Goal: Information Seeking & Learning: Learn about a topic

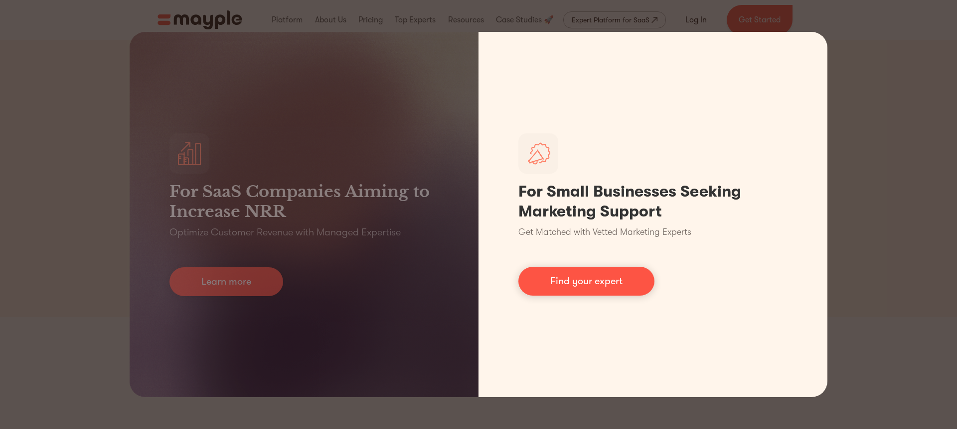
click at [847, 121] on div "For SaaS Companies Aiming to Increase NRR Optimize Customer Revenue with Manage…" at bounding box center [478, 214] width 957 height 429
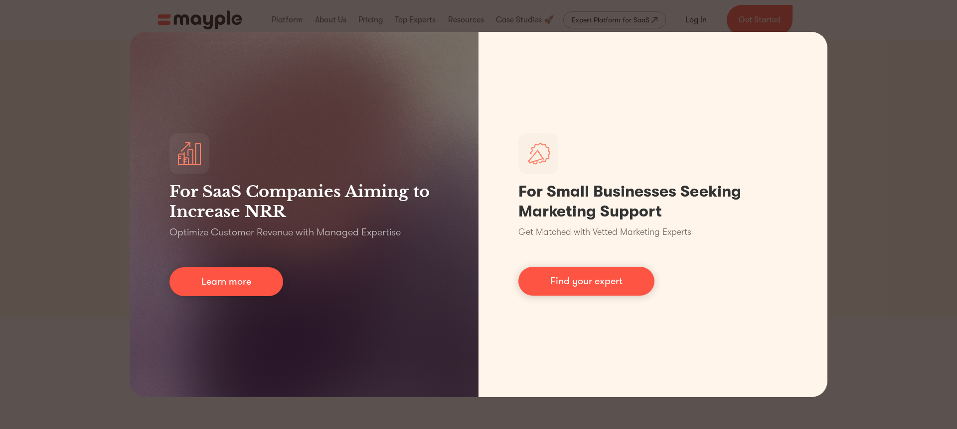
click at [807, 27] on div "For SaaS Companies Aiming to Increase NRR Optimize Customer Revenue with Manage…" at bounding box center [478, 214] width 957 height 429
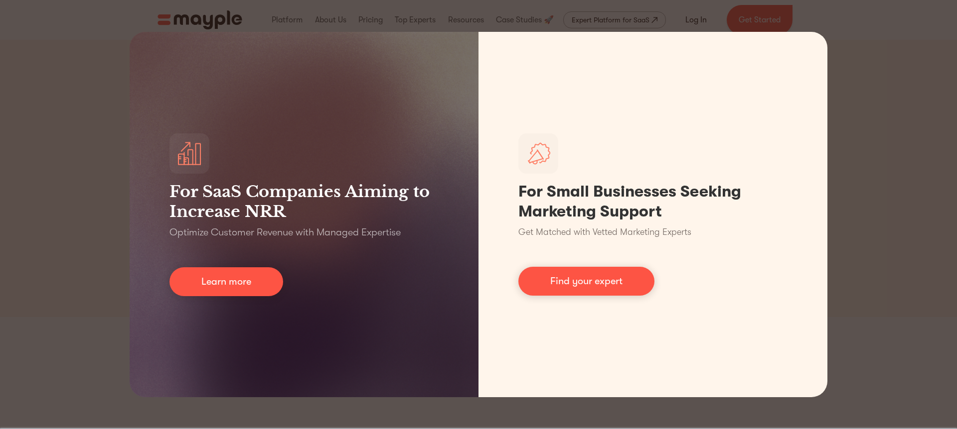
drag, startPoint x: 92, startPoint y: 251, endPoint x: 107, endPoint y: 251, distance: 14.4
click at [92, 251] on div "For SaaS Companies Aiming to Increase NRR Optimize Customer Revenue with Manage…" at bounding box center [478, 214] width 957 height 429
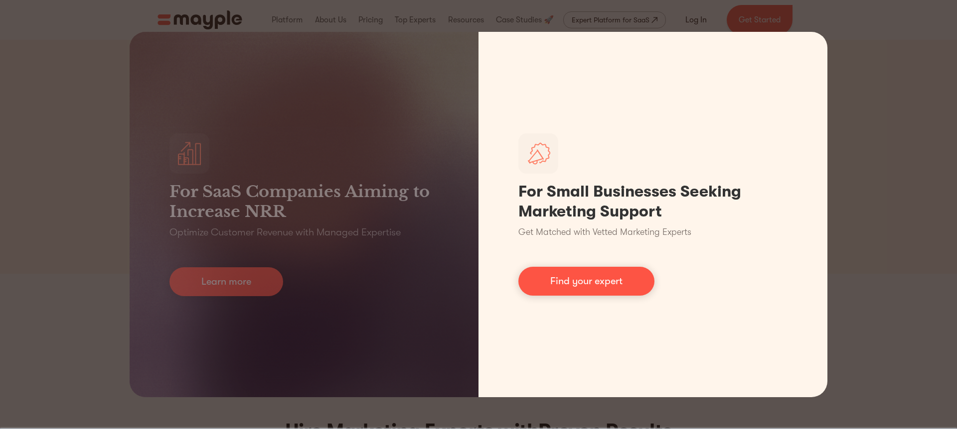
click at [611, 280] on link "Find your expert" at bounding box center [586, 281] width 136 height 29
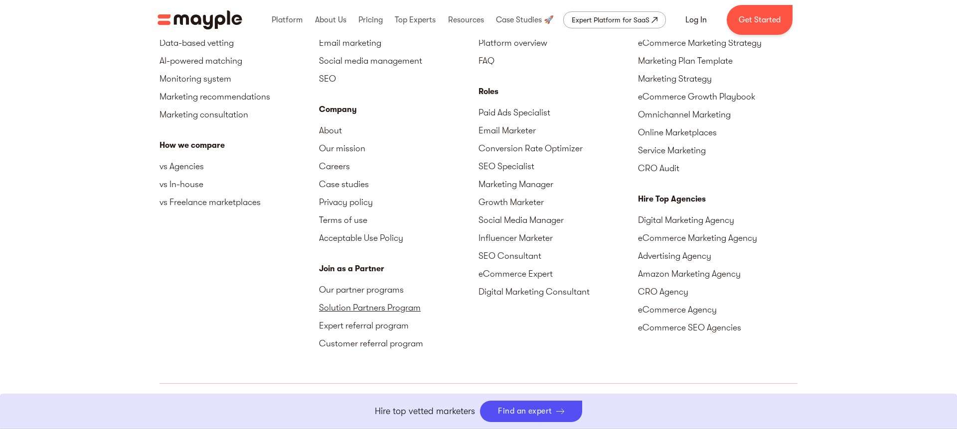
scroll to position [4473, 0]
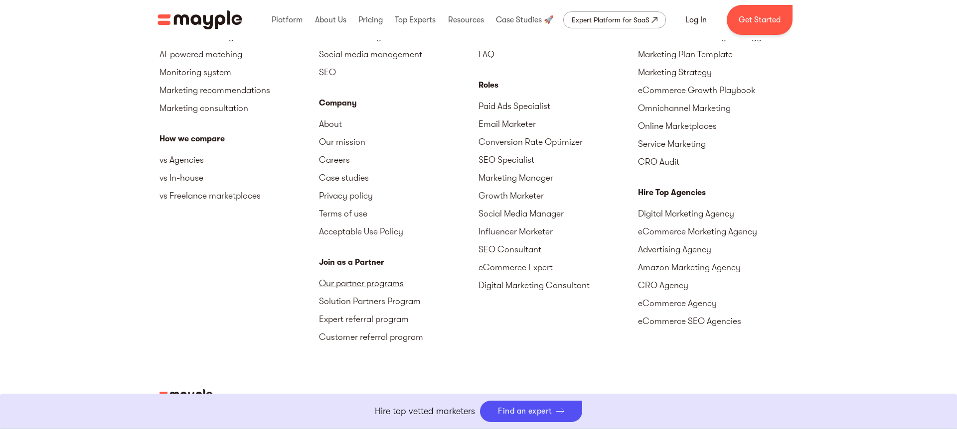
click at [386, 284] on link "Our partner programs" at bounding box center [398, 284] width 159 height 18
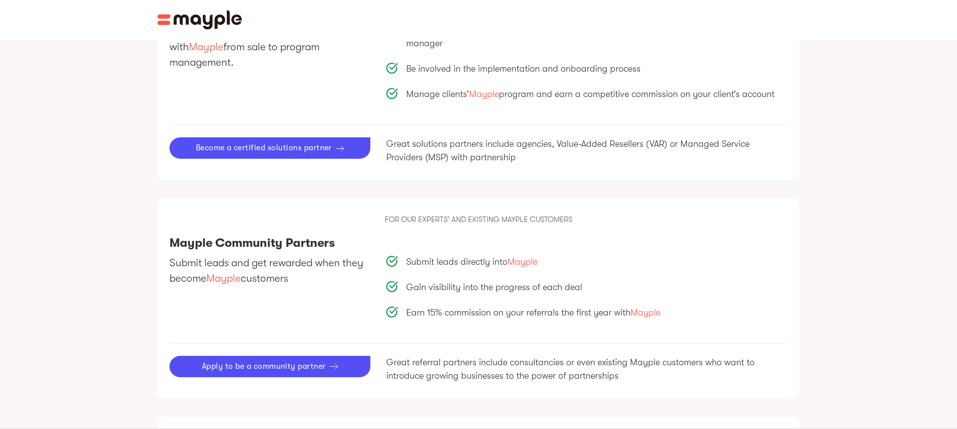
scroll to position [810, 0]
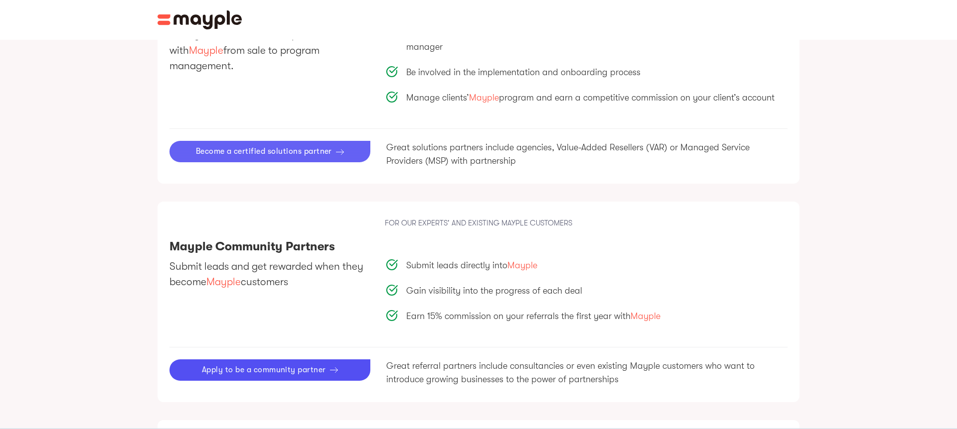
click at [298, 147] on div "Become a certified solutions partner" at bounding box center [264, 151] width 136 height 9
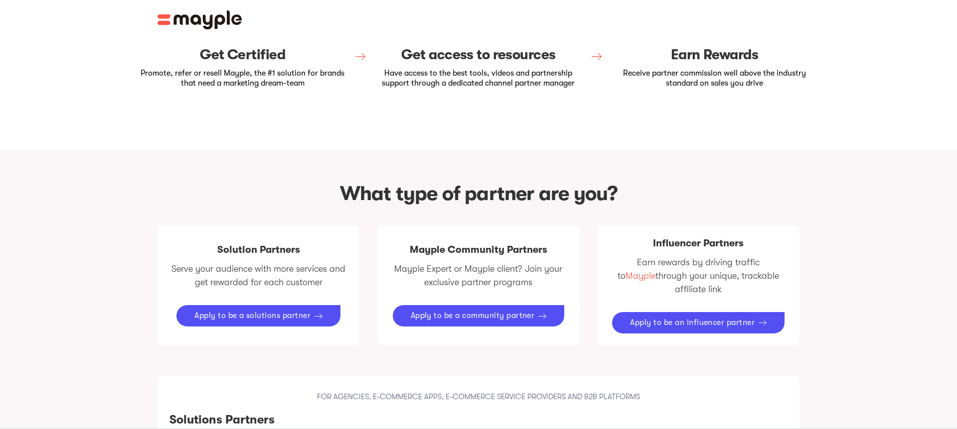
scroll to position [314, 0]
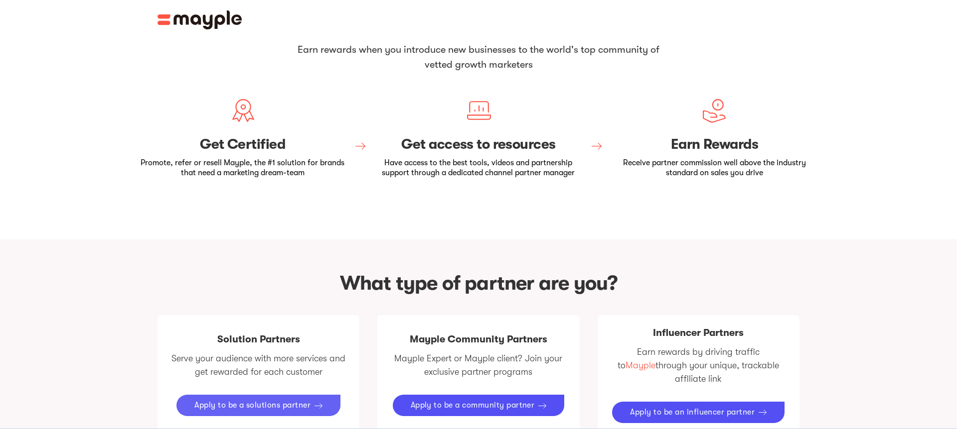
click at [316, 402] on img at bounding box center [318, 406] width 8 height 8
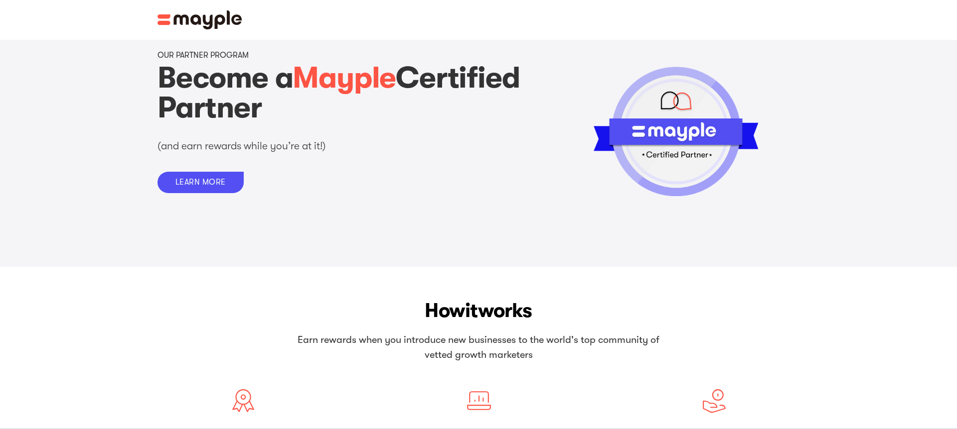
scroll to position [0, 0]
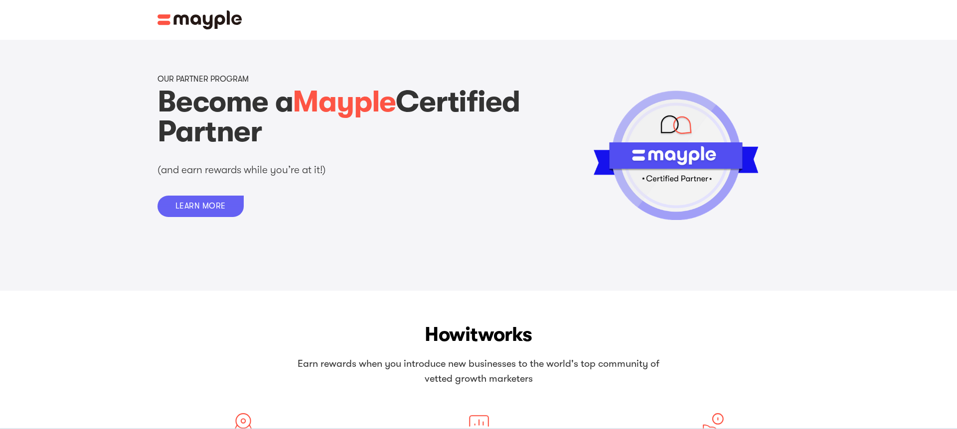
click at [226, 208] on link "LEARN MORE" at bounding box center [200, 206] width 86 height 21
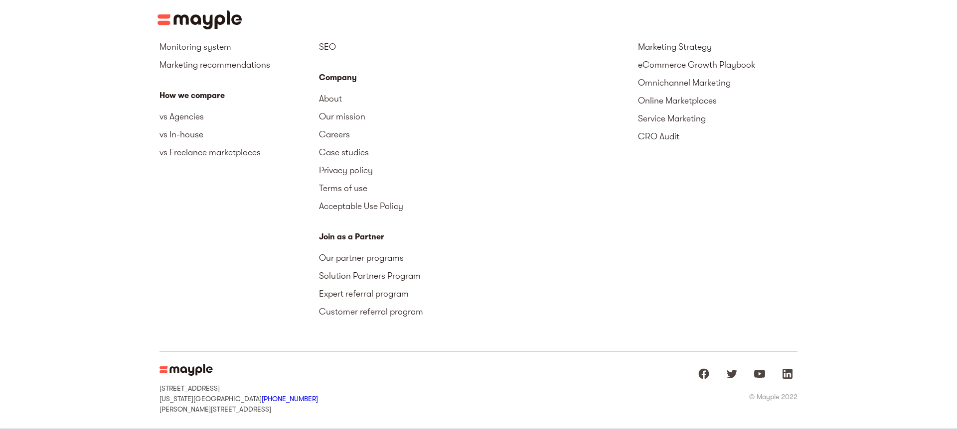
scroll to position [1716, 0]
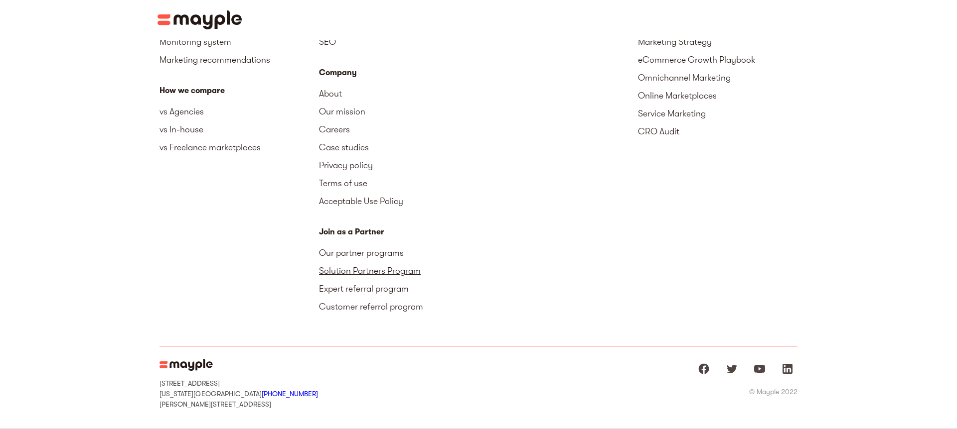
click at [390, 262] on link "Solution Partners Program" at bounding box center [398, 271] width 159 height 18
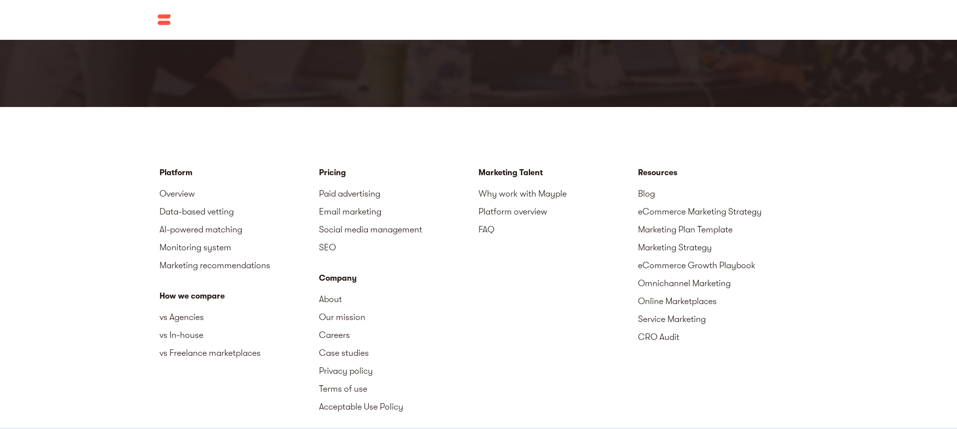
scroll to position [1811, 0]
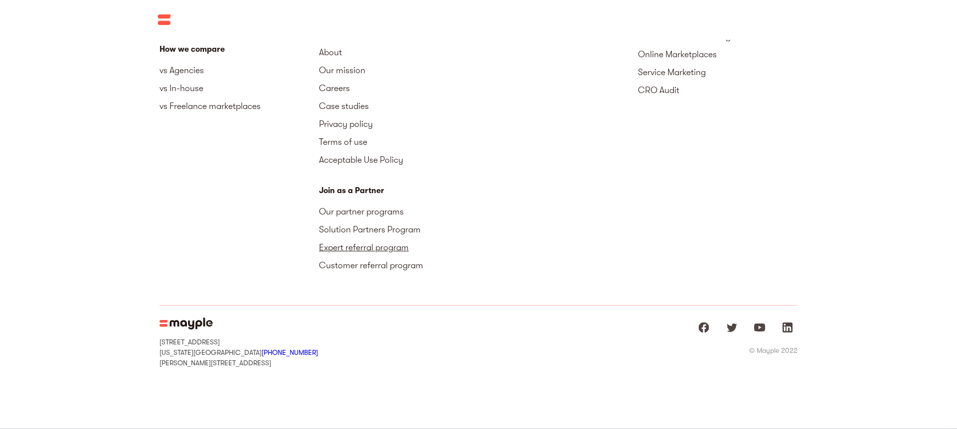
click at [363, 244] on link "Expert referral program" at bounding box center [398, 248] width 159 height 18
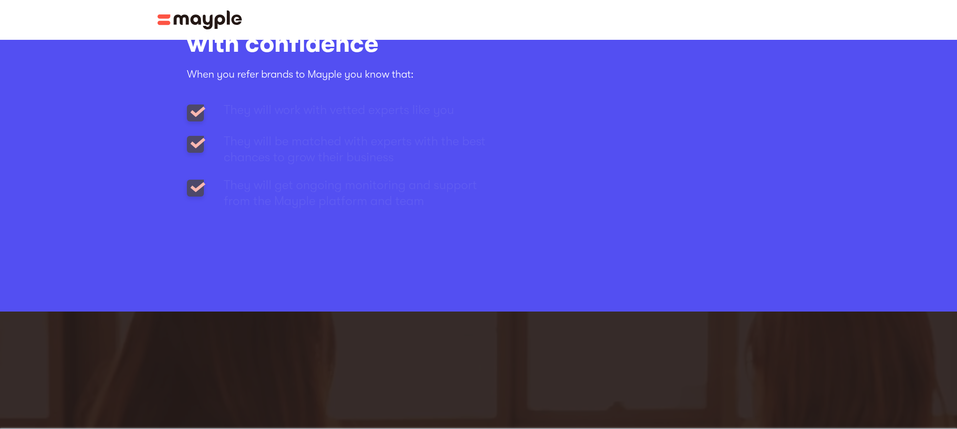
scroll to position [1675, 0]
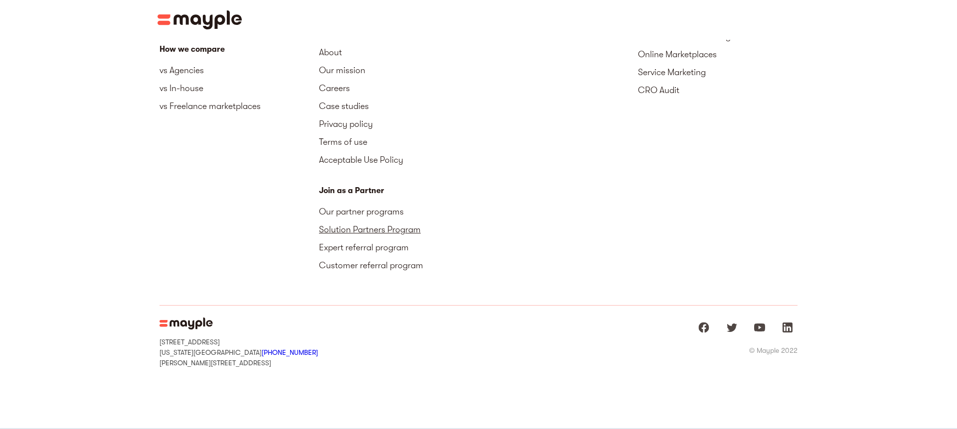
click at [397, 233] on link "Solution Partners Program" at bounding box center [398, 230] width 159 height 18
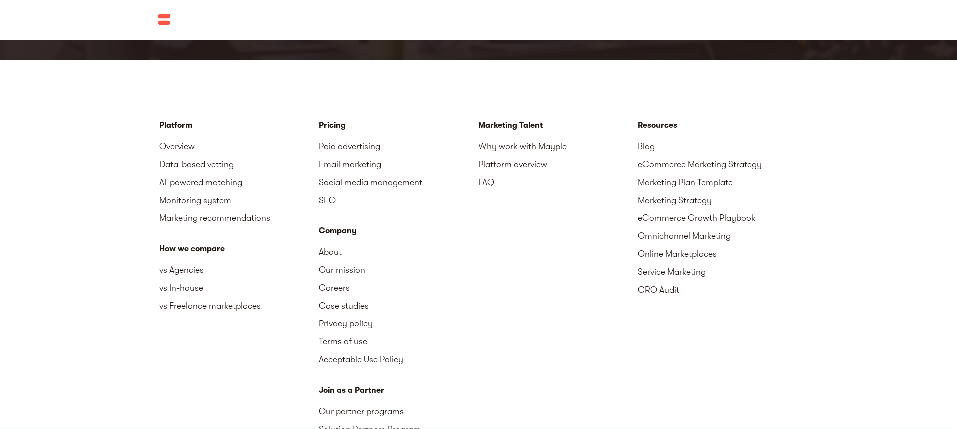
scroll to position [1811, 0]
